Goal: Task Accomplishment & Management: Use online tool/utility

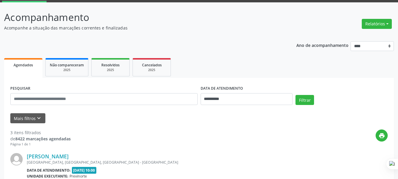
scroll to position [29, 0]
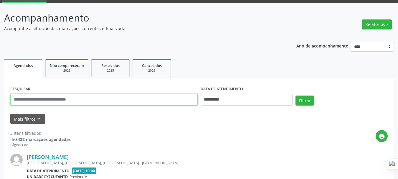
click at [102, 98] on input "text" at bounding box center [103, 100] width 187 height 12
type input "*******"
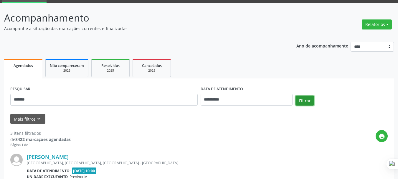
click at [302, 101] on button "Filtrar" at bounding box center [304, 100] width 19 height 10
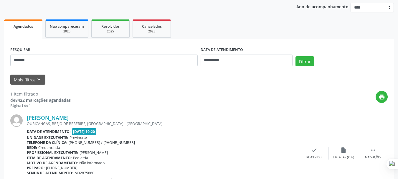
scroll to position [98, 0]
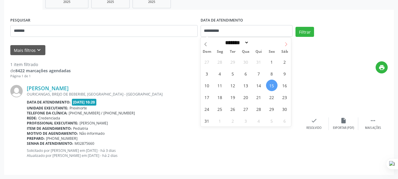
click at [288, 44] on icon at bounding box center [286, 44] width 4 height 4
select select "*"
click at [217, 87] on span "15" at bounding box center [219, 85] width 11 height 11
type input "**********"
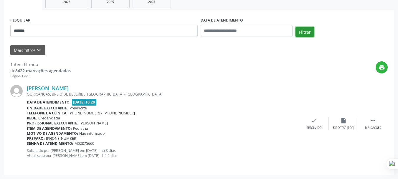
click at [308, 31] on button "Filtrar" at bounding box center [304, 32] width 19 height 10
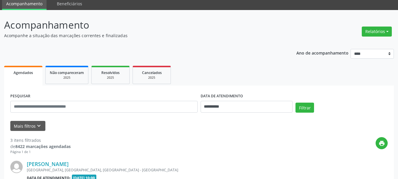
scroll to position [22, 0]
click at [73, 111] on input "text" at bounding box center [103, 107] width 187 height 12
type input "********"
click at [297, 104] on button "Filtrar" at bounding box center [304, 108] width 19 height 10
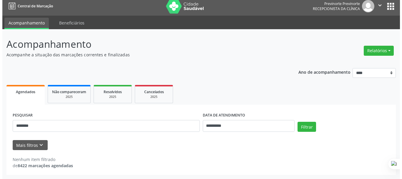
scroll to position [3, 0]
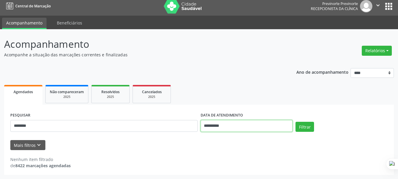
click at [233, 128] on input "**********" at bounding box center [247, 126] width 92 height 12
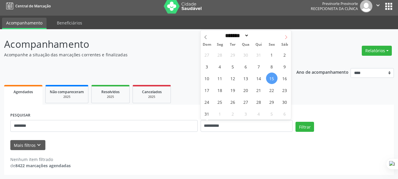
click at [284, 38] on icon at bounding box center [286, 37] width 4 height 4
select select "*"
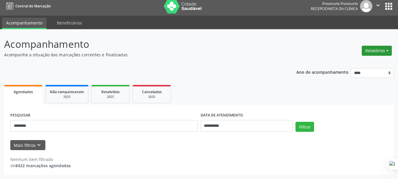
click at [367, 52] on button "Relatórios" at bounding box center [377, 51] width 30 height 10
click at [362, 65] on link "Agendamentos" at bounding box center [360, 63] width 63 height 8
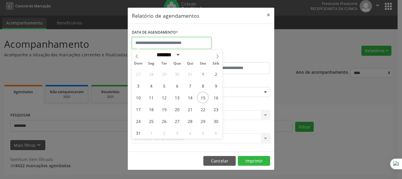
click at [165, 44] on input "text" at bounding box center [172, 43] width 80 height 12
click at [201, 97] on span "15" at bounding box center [202, 97] width 11 height 11
type input "**********"
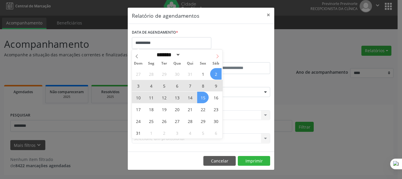
click at [219, 55] on icon at bounding box center [218, 56] width 4 height 4
select select "*"
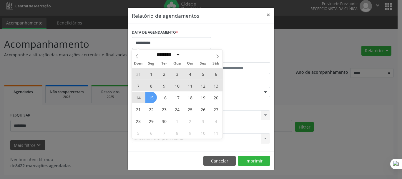
click at [153, 97] on span "15" at bounding box center [151, 97] width 11 height 11
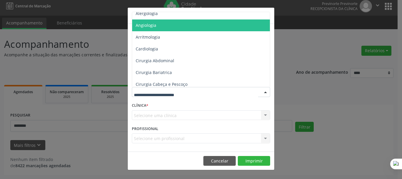
scroll to position [59, 0]
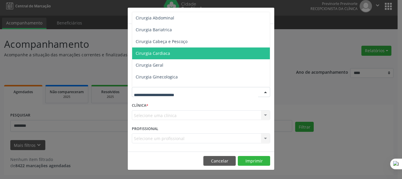
drag, startPoint x: 159, startPoint y: 62, endPoint x: 194, endPoint y: 42, distance: 41.1
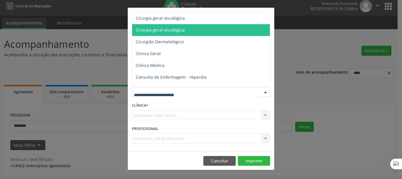
scroll to position [177, 0]
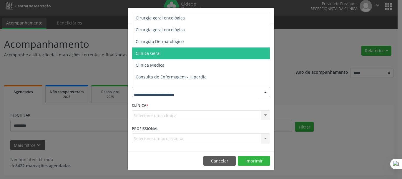
click at [172, 56] on span "Clinica Geral" at bounding box center [201, 53] width 139 height 12
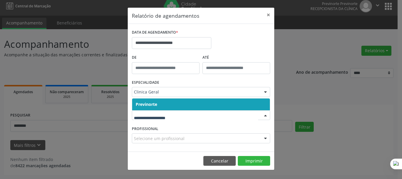
click at [163, 108] on span "Previnorte" at bounding box center [201, 104] width 138 height 12
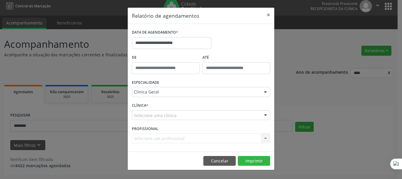
click at [158, 134] on div "Selecione um profissional Nenhum resultado encontrado para: " " Não há nenhuma …" at bounding box center [201, 138] width 138 height 10
click at [186, 115] on div "Selecione uma clínica" at bounding box center [201, 115] width 138 height 10
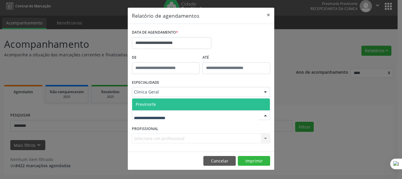
click at [150, 100] on span "Previnorte" at bounding box center [201, 104] width 138 height 12
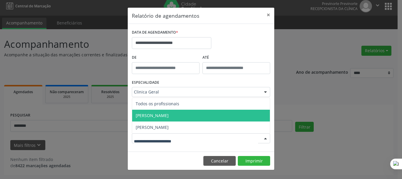
click at [158, 116] on span "[PERSON_NAME]" at bounding box center [152, 116] width 33 height 6
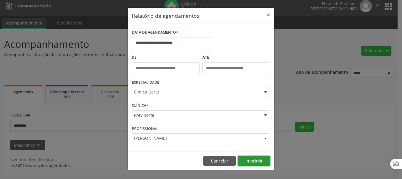
click at [243, 157] on button "Imprimir" at bounding box center [254, 161] width 32 height 10
